Goal: Information Seeking & Learning: Learn about a topic

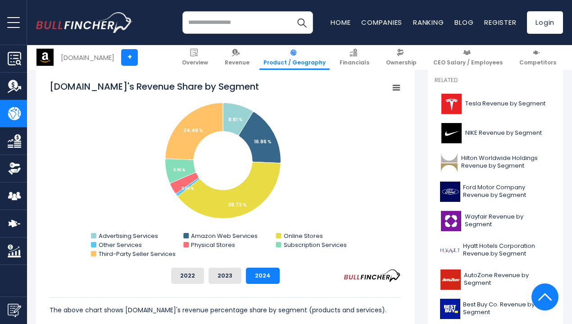
scroll to position [225, 0]
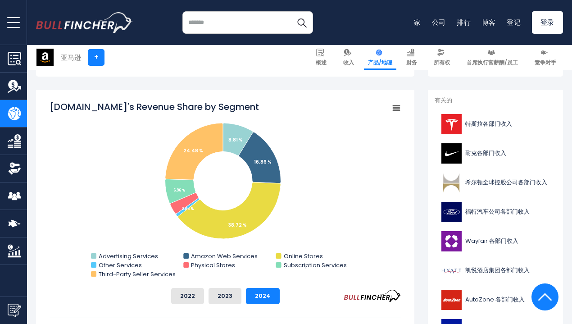
click at [224, 296] on font "2023" at bounding box center [225, 296] width 15 height 9
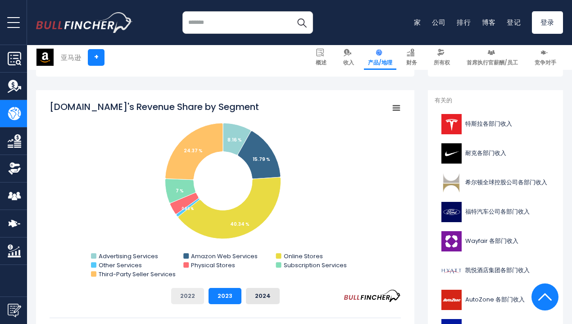
click at [186, 292] on button "2022" at bounding box center [187, 296] width 33 height 16
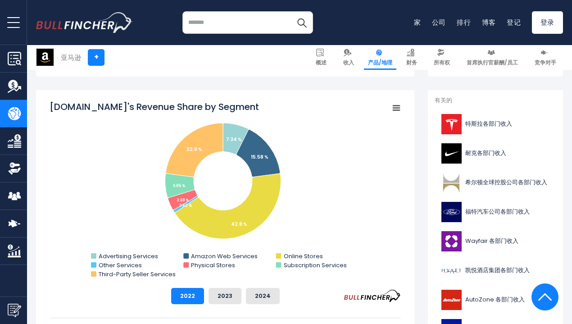
click at [116, 212] on rect "亚马逊各业务板块收入份额" at bounding box center [226, 191] width 352 height 180
click at [218, 296] on font "2023" at bounding box center [225, 296] width 15 height 9
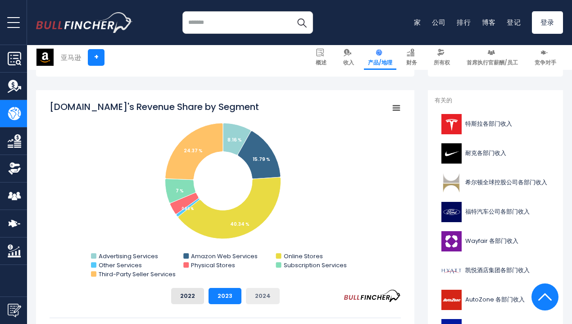
click at [262, 296] on button "2024" at bounding box center [263, 296] width 34 height 16
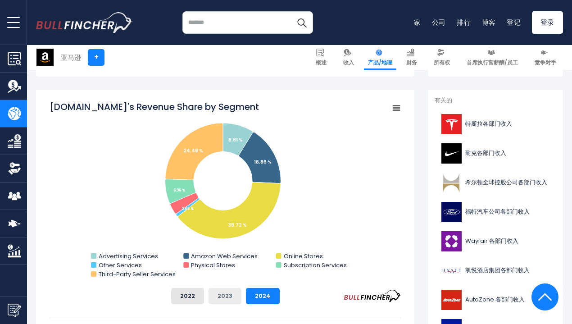
click at [227, 295] on button "2023" at bounding box center [225, 296] width 33 height 16
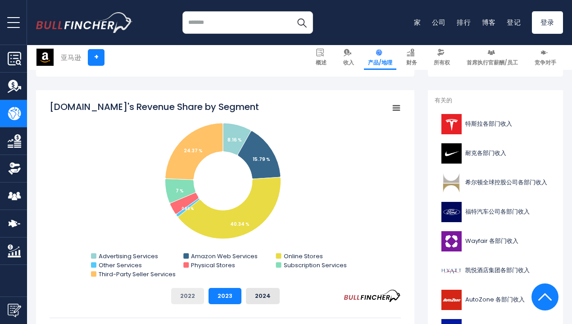
click at [186, 289] on button "2022" at bounding box center [187, 296] width 33 height 16
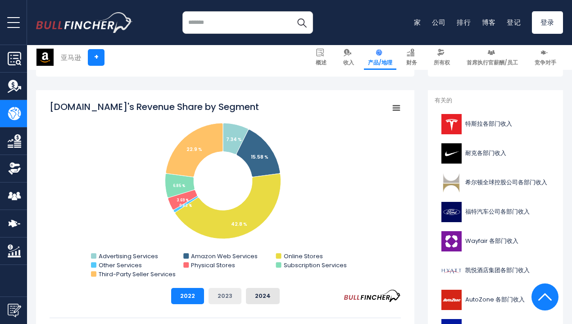
click at [218, 295] on font "2023" at bounding box center [225, 296] width 15 height 9
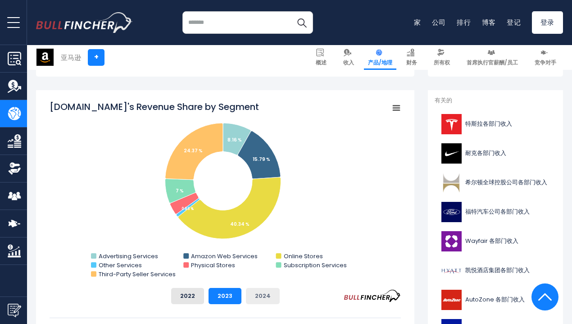
click at [261, 296] on font "2024" at bounding box center [263, 296] width 16 height 9
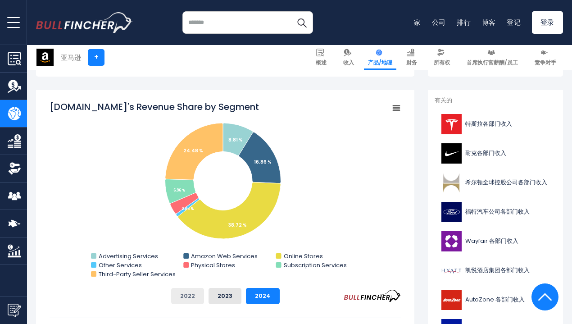
click at [188, 295] on font "2022" at bounding box center [187, 296] width 15 height 9
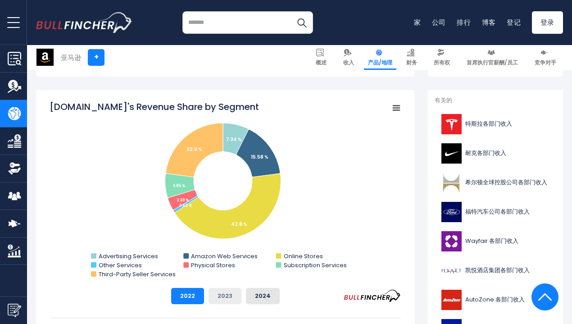
click at [231, 296] on button "2023" at bounding box center [225, 296] width 33 height 16
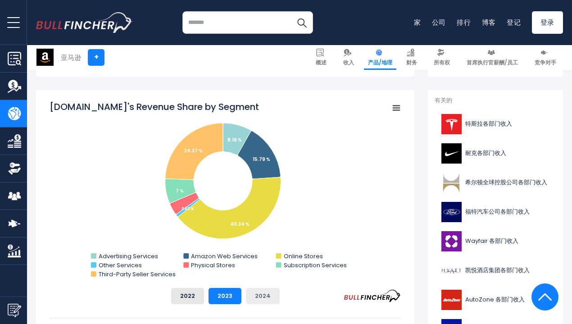
click at [255, 296] on font "2024" at bounding box center [263, 296] width 16 height 9
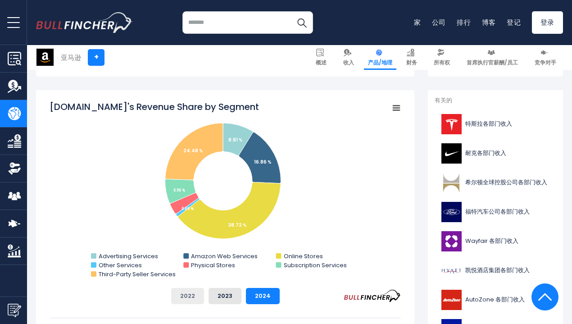
click at [189, 295] on button "2022" at bounding box center [187, 296] width 33 height 16
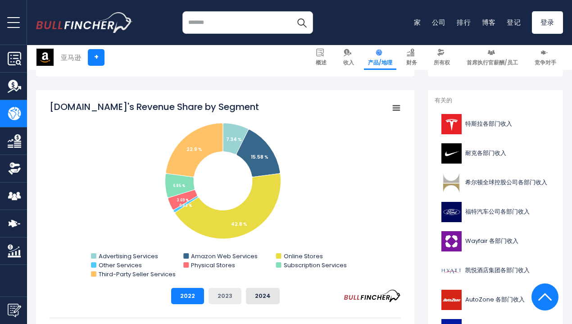
click at [219, 298] on font "2023" at bounding box center [225, 296] width 15 height 9
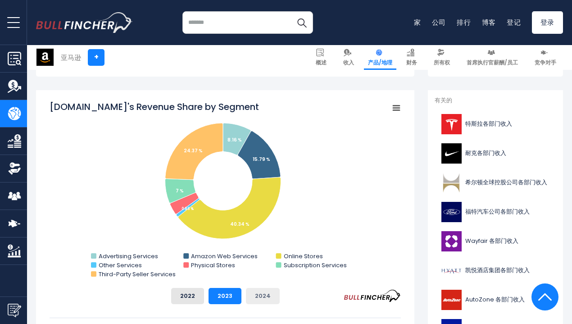
click at [259, 300] on font "2024" at bounding box center [263, 296] width 16 height 9
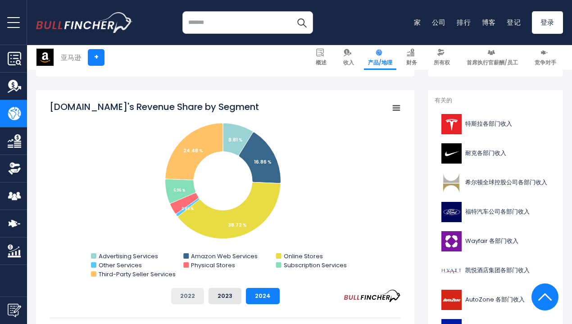
click at [181, 297] on font "2022" at bounding box center [187, 296] width 15 height 9
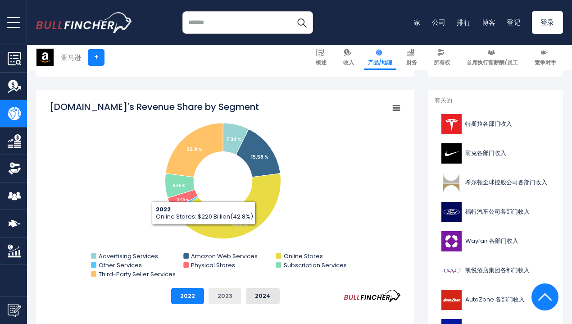
click at [220, 298] on font "2023" at bounding box center [225, 296] width 15 height 9
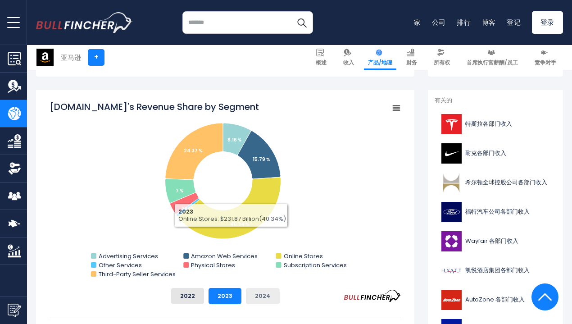
click at [262, 295] on button "2024" at bounding box center [263, 296] width 34 height 16
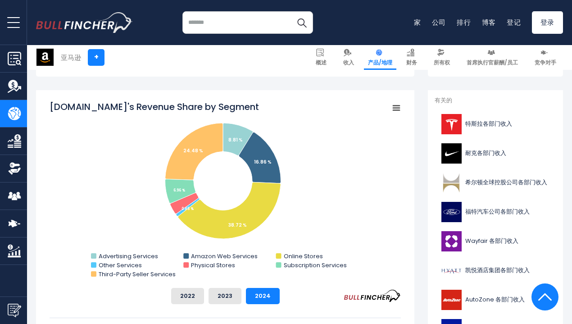
click at [320, 291] on div "2022 2023 2024" at bounding box center [226, 296] width 352 height 16
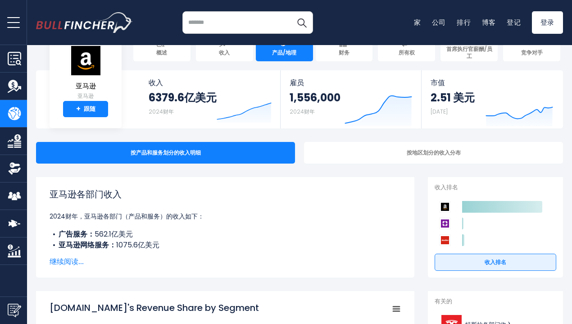
scroll to position [0, 0]
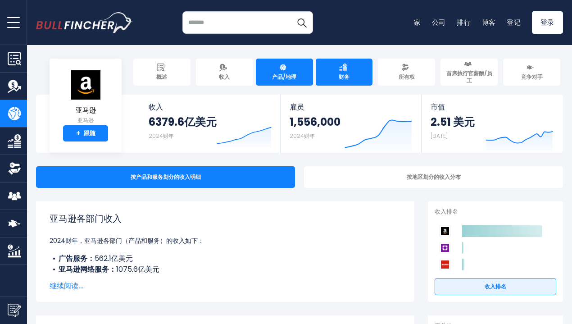
click at [343, 73] on font "财务" at bounding box center [344, 77] width 11 height 8
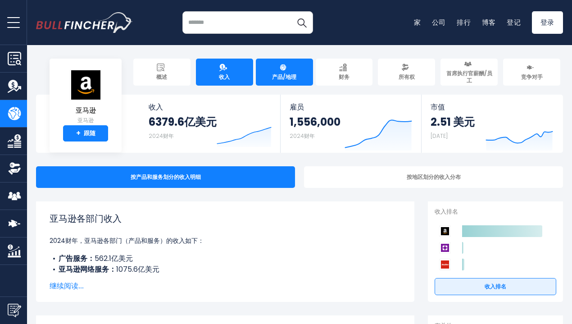
click at [232, 69] on link "收入" at bounding box center [224, 72] width 57 height 27
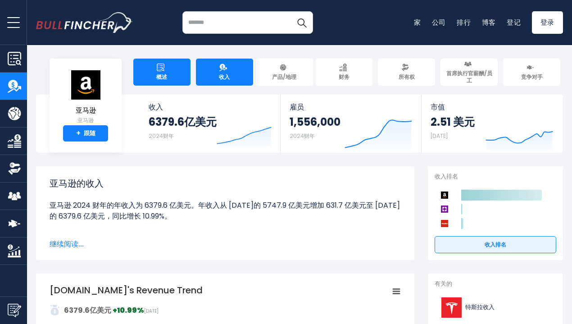
click at [151, 67] on link "概述" at bounding box center [161, 72] width 57 height 27
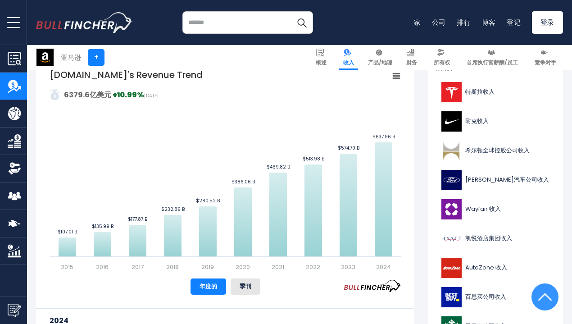
scroll to position [270, 0]
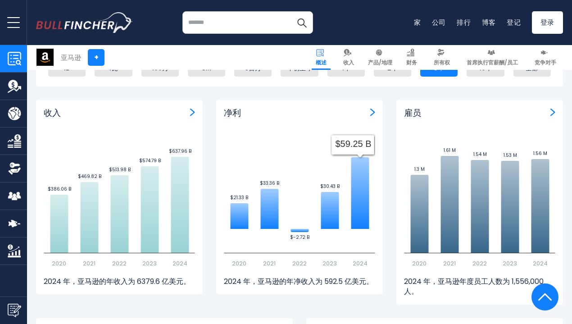
scroll to position [631, 0]
